Goal: Entertainment & Leisure: Consume media (video, audio)

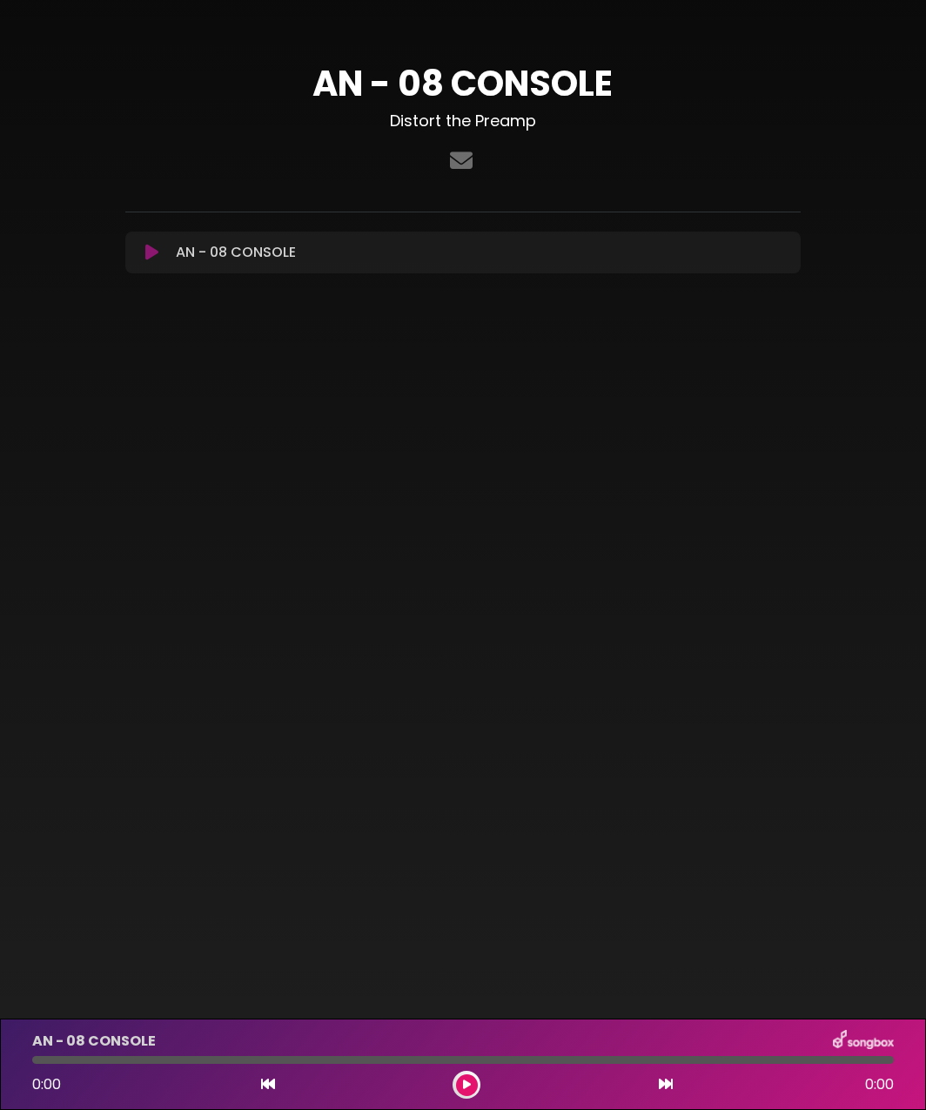
click at [146, 252] on icon at bounding box center [151, 252] width 13 height 17
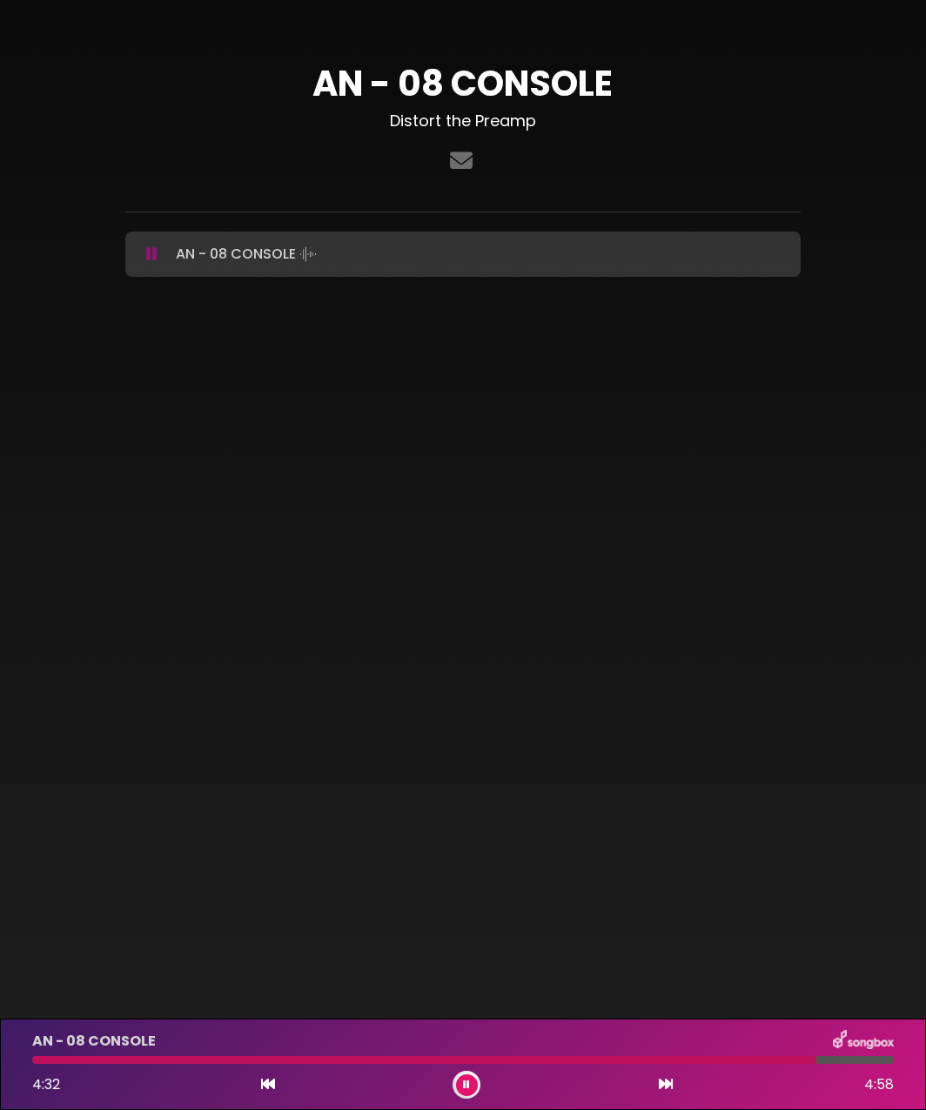
click at [151, 252] on icon at bounding box center [151, 253] width 11 height 17
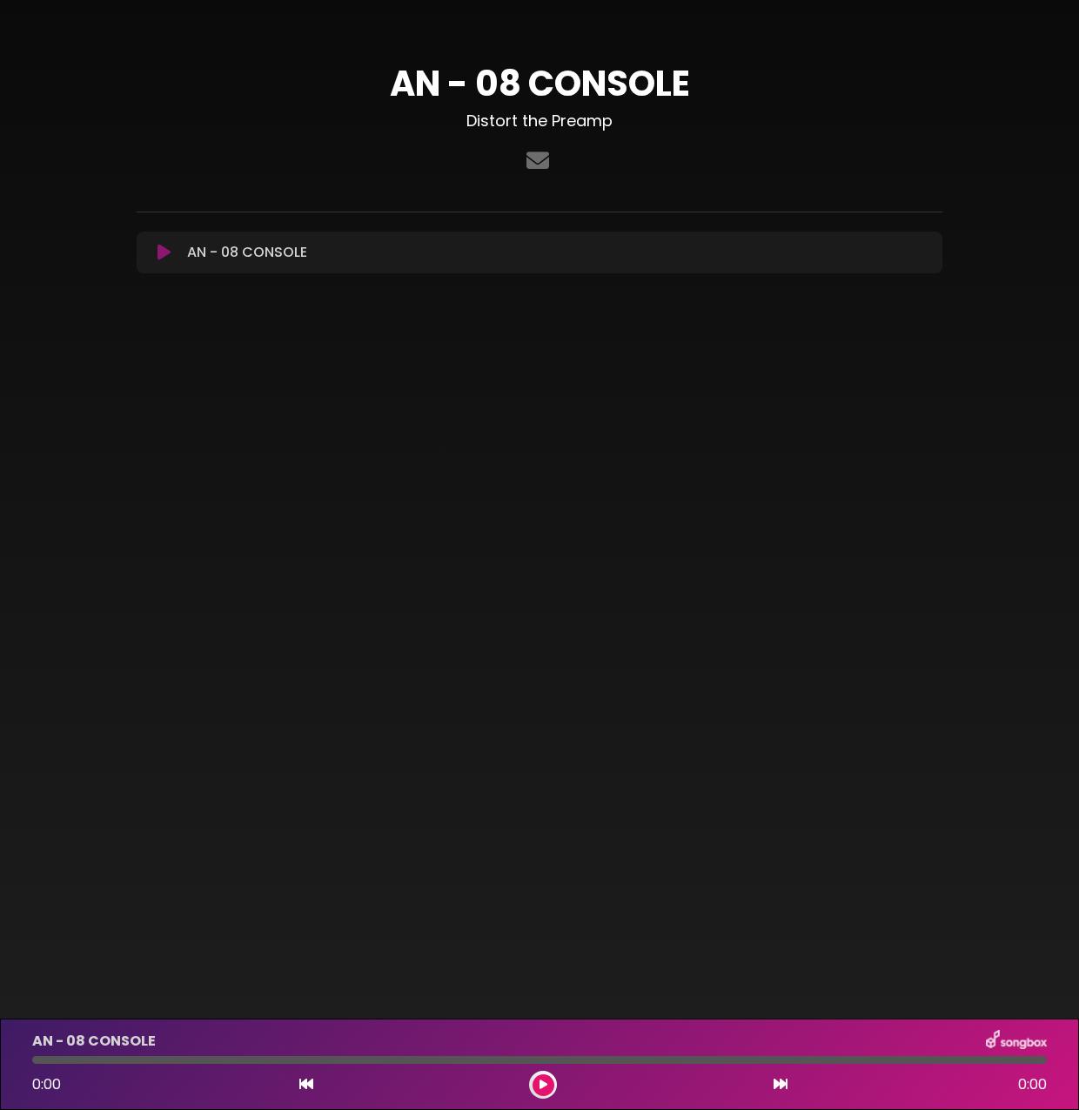
click at [160, 261] on icon at bounding box center [164, 252] width 13 height 17
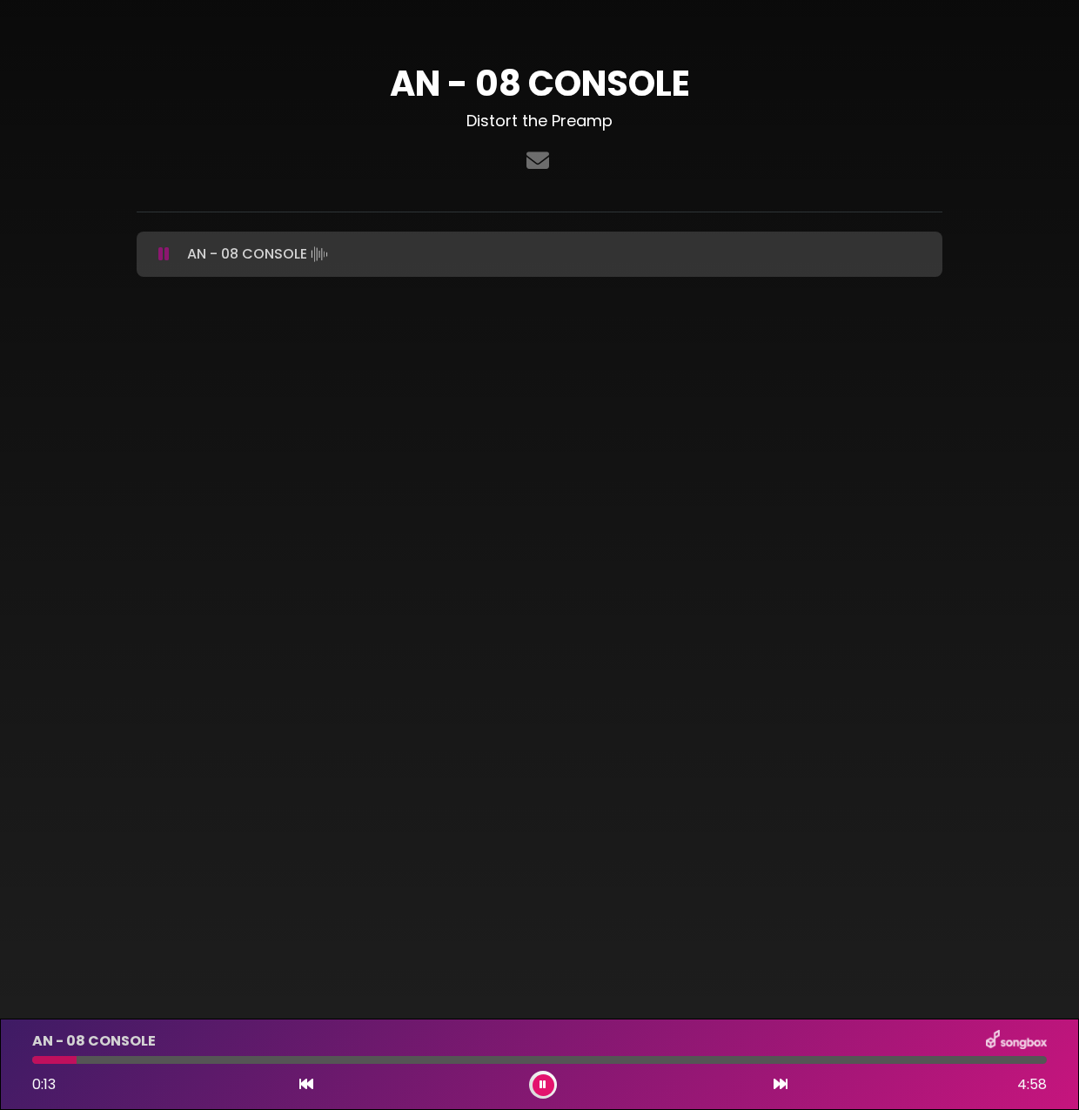
click at [162, 257] on icon at bounding box center [163, 253] width 11 height 17
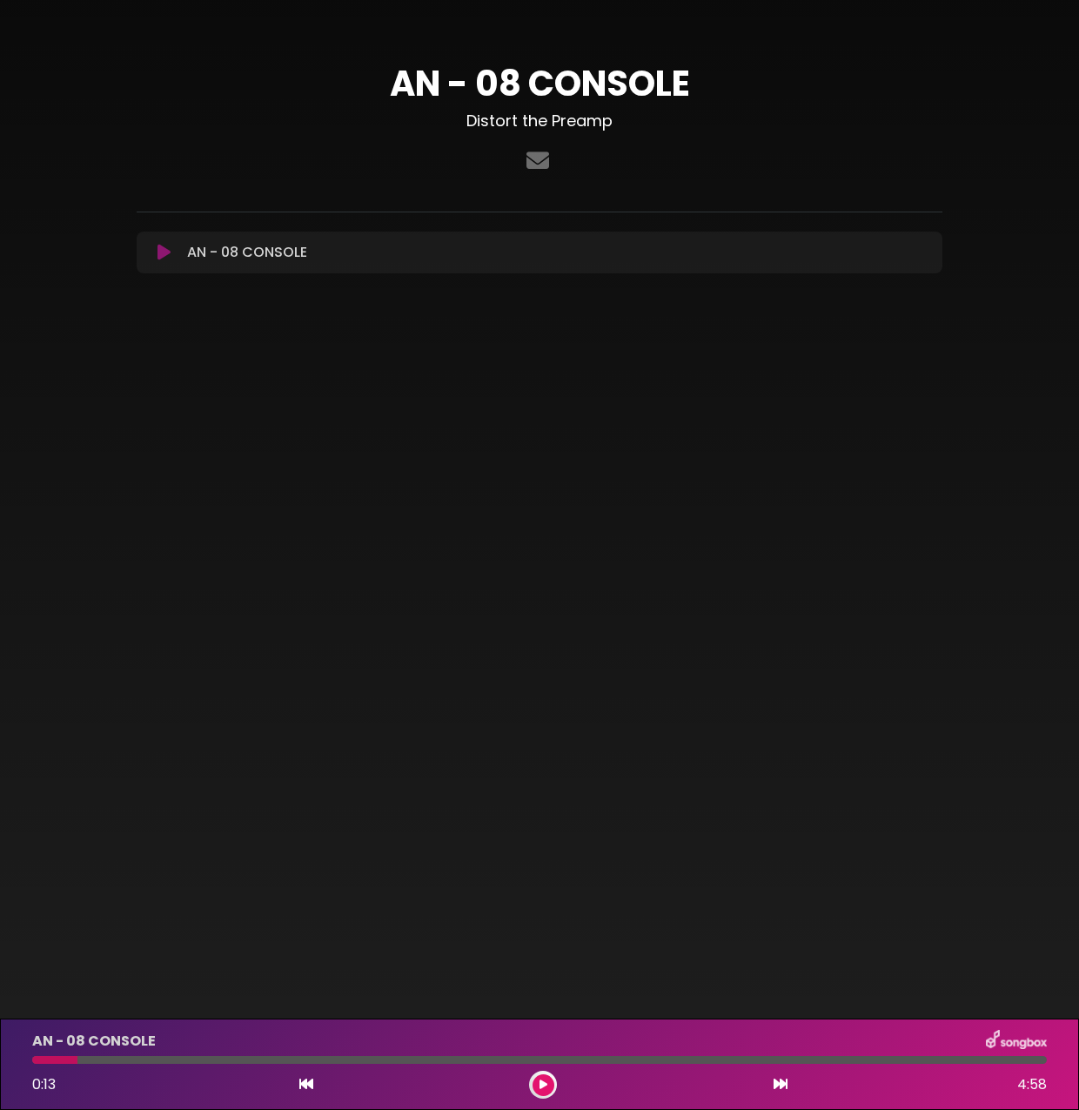
click at [164, 252] on icon at bounding box center [164, 252] width 13 height 17
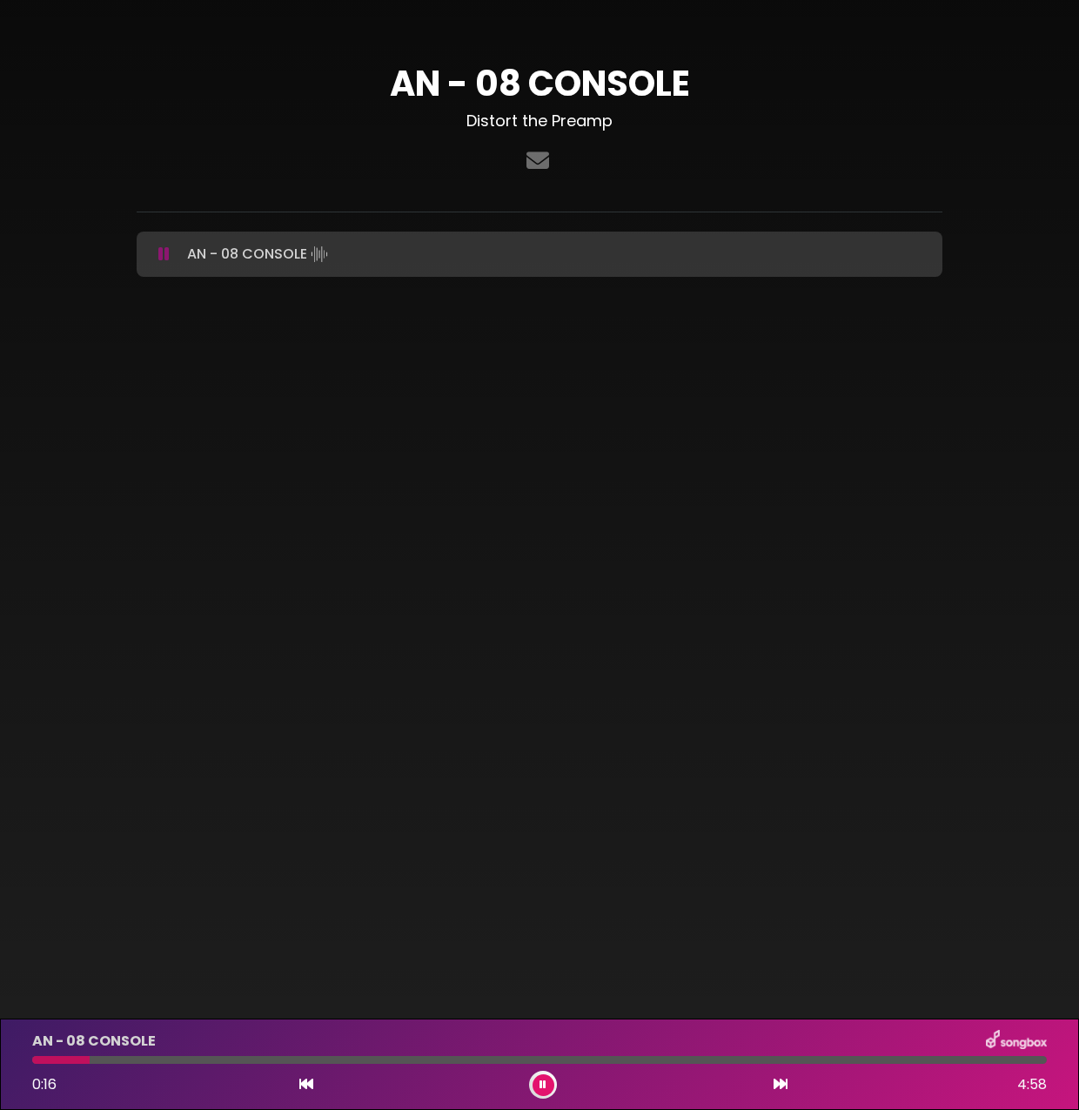
click at [164, 252] on icon at bounding box center [163, 253] width 11 height 17
